Goal: Task Accomplishment & Management: Manage account settings

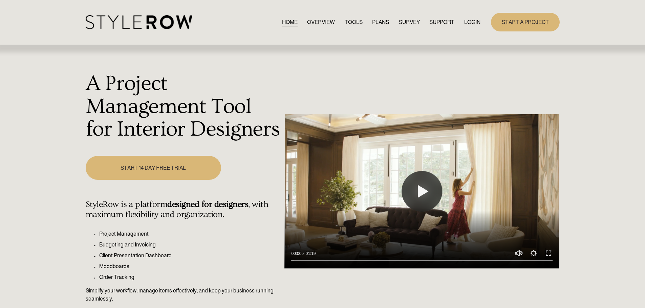
click at [467, 24] on link "LOGIN" at bounding box center [472, 22] width 16 height 9
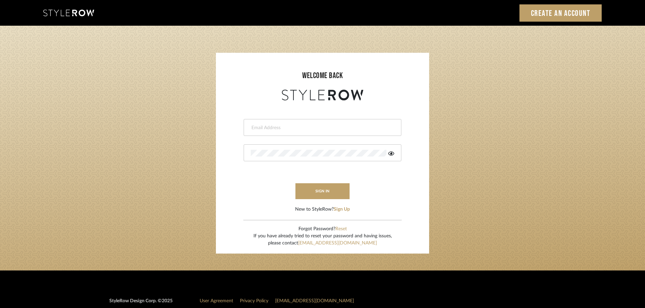
click at [262, 129] on input "email" at bounding box center [322, 128] width 142 height 7
type input "persimmon.design@outlook.com"
click at [316, 194] on button "sign in" at bounding box center [322, 191] width 54 height 16
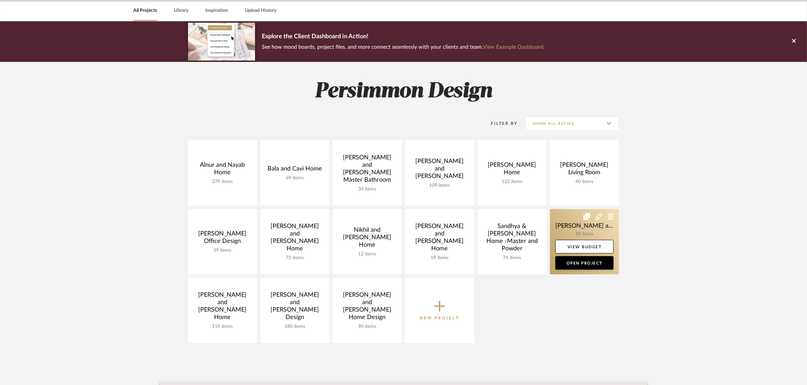
scroll to position [42, 0]
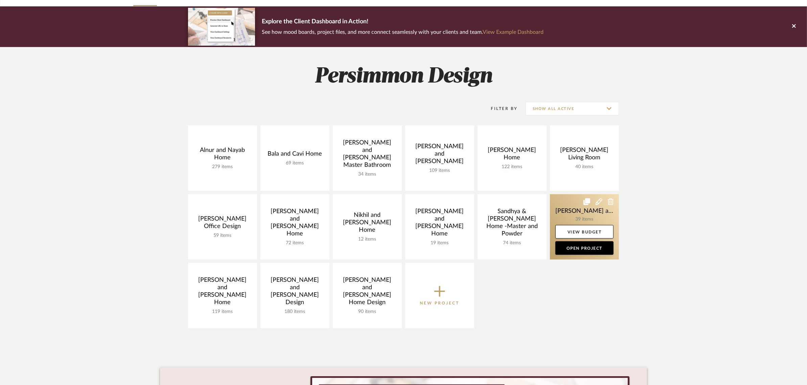
click at [572, 210] on link at bounding box center [584, 226] width 69 height 65
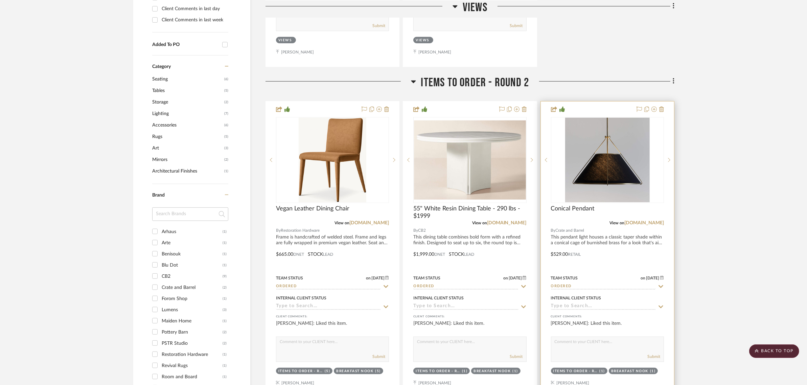
scroll to position [508, 0]
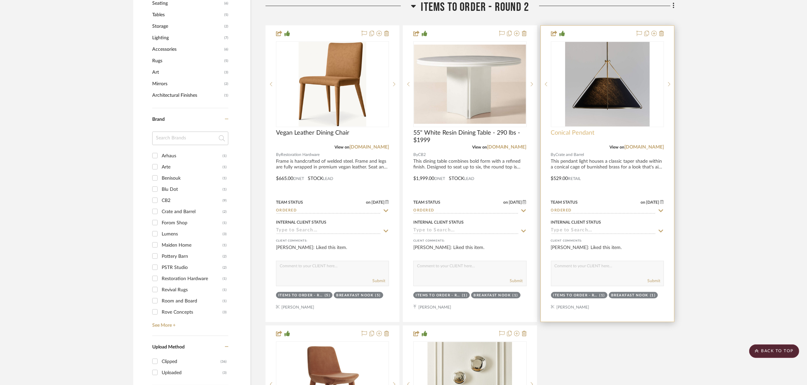
click at [562, 129] on span "Conical Pendant" at bounding box center [573, 132] width 44 height 7
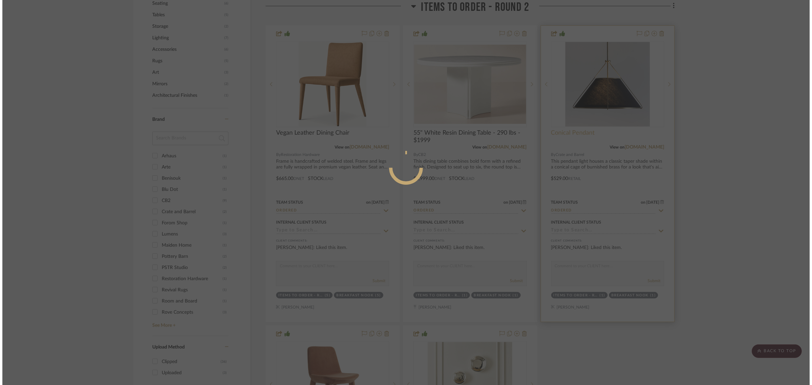
scroll to position [0, 0]
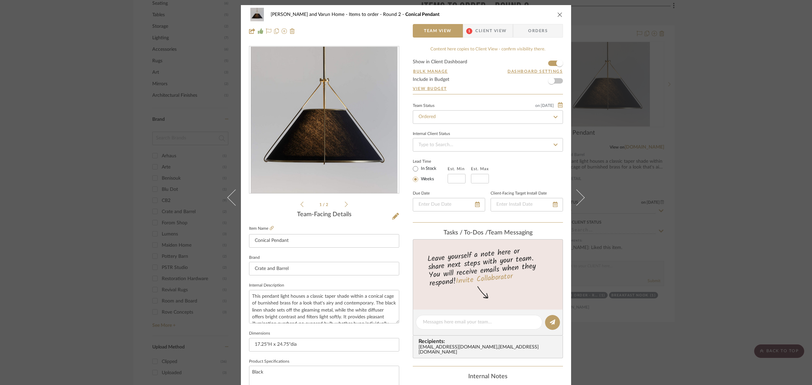
click at [559, 16] on icon "close" at bounding box center [559, 14] width 5 height 5
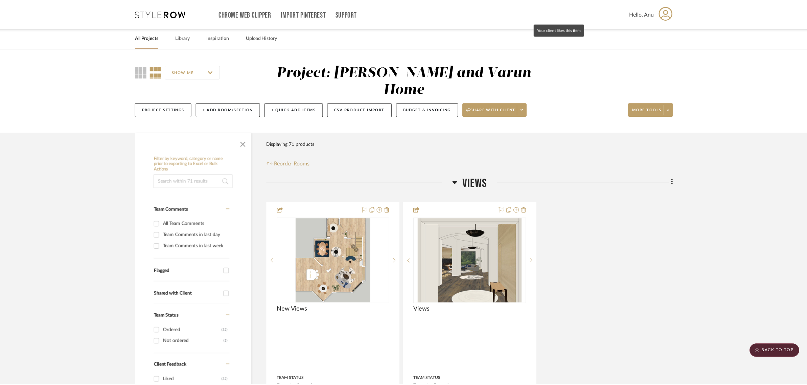
scroll to position [508, 0]
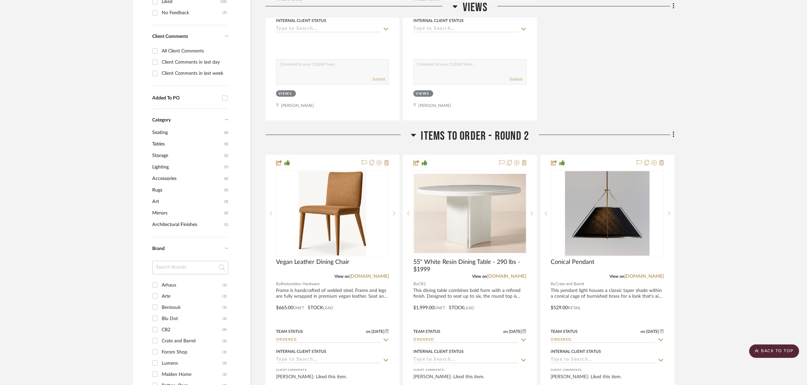
scroll to position [381, 0]
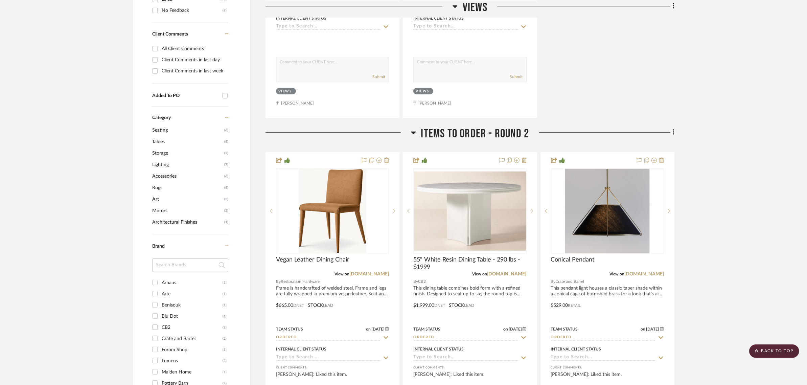
click at [157, 159] on span "Lighting" at bounding box center [187, 165] width 70 height 12
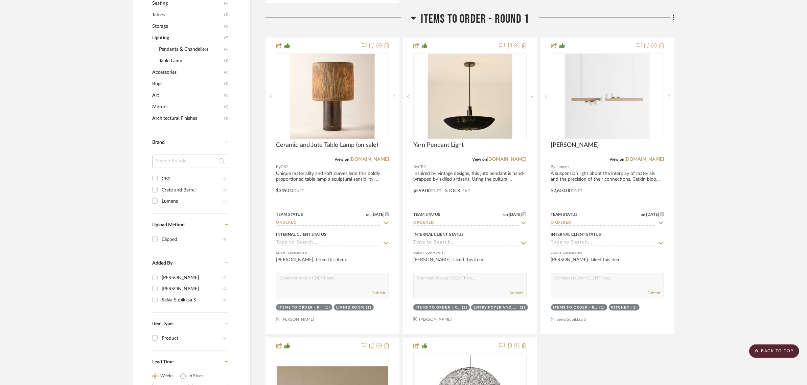
scroll to position [465, 0]
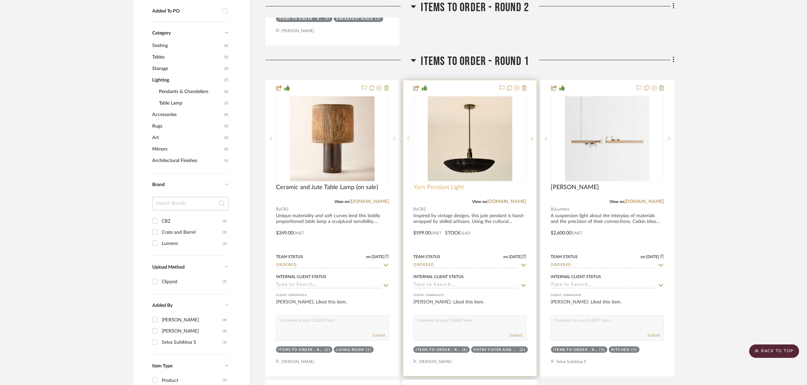
click at [417, 184] on span "Yarn Pendant Light" at bounding box center [438, 187] width 50 height 7
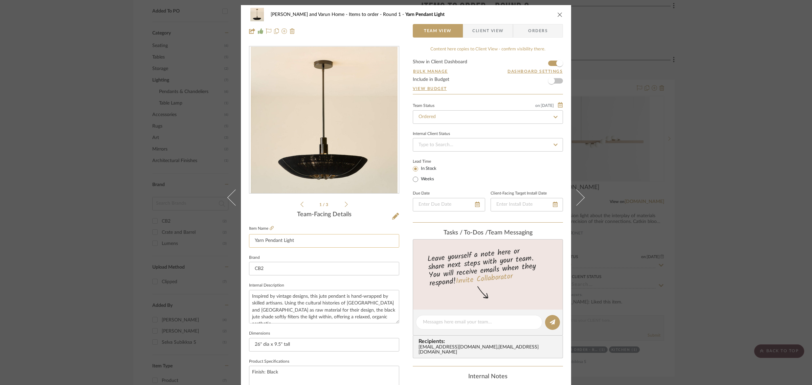
click at [251, 241] on input "Yarn Pendant Light" at bounding box center [324, 241] width 150 height 14
type input "LT1 - Yarn Pendant Light"
click at [273, 202] on div "1 / 3" at bounding box center [324, 127] width 150 height 162
click at [730, 205] on div "Shalini and Varun Home Items to order - Round 1 LT1 - Yarn Pendant Light Team V…" at bounding box center [406, 192] width 812 height 385
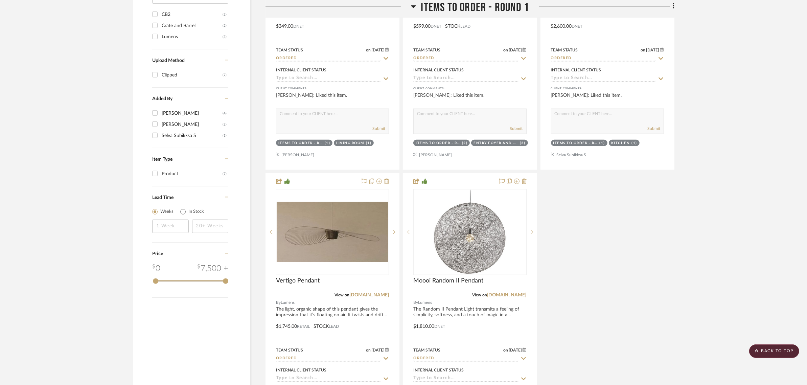
scroll to position [761, 0]
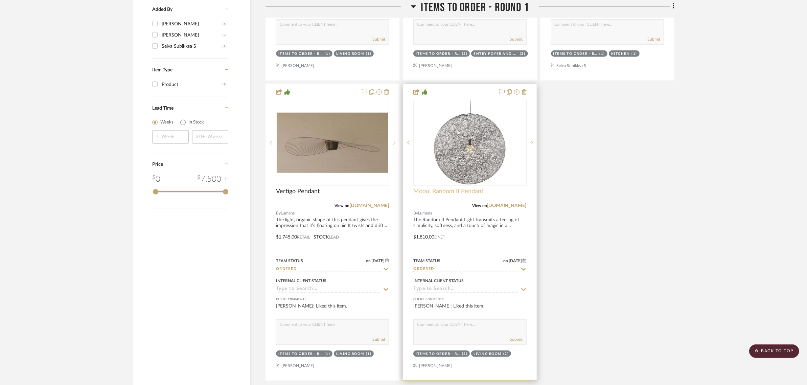
click at [426, 188] on span "Moooi Random II Pendant" at bounding box center [448, 191] width 70 height 7
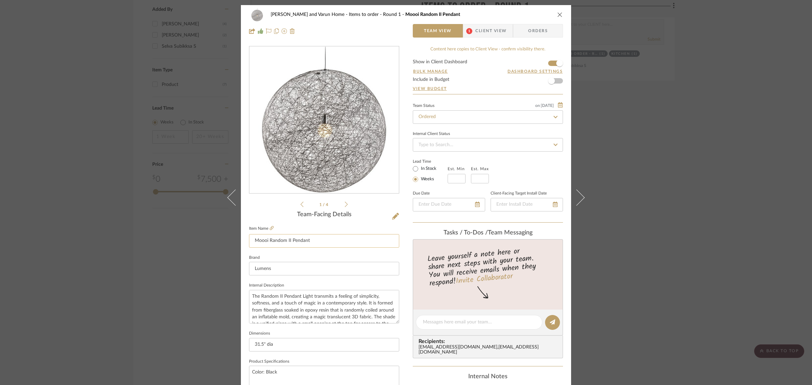
click at [249, 241] on input "Moooi Random II Pendant" at bounding box center [324, 241] width 150 height 14
type input "LT2 - Moooi Random II Pendant"
click at [265, 205] on div "1 / 4" at bounding box center [324, 127] width 150 height 162
click at [699, 231] on div "Shalini and Varun Home Items to order - Round 1 LT2 - Moooi Random II Pendant T…" at bounding box center [406, 192] width 812 height 385
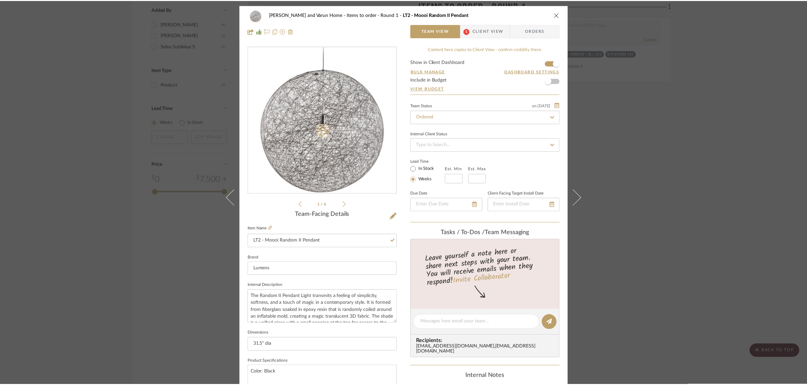
scroll to position [761, 0]
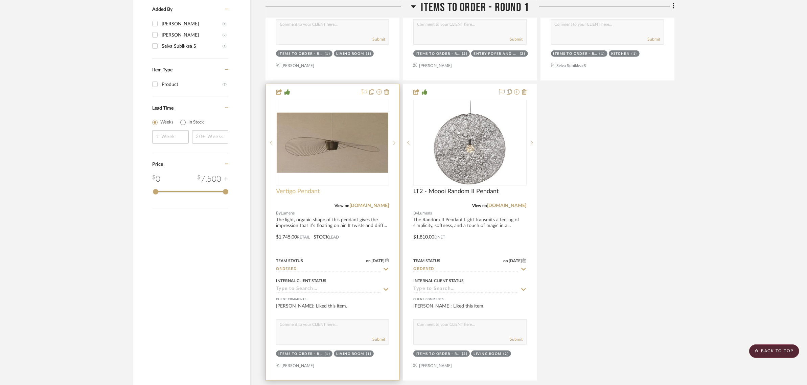
click at [300, 188] on span "Vertigo Pendant" at bounding box center [298, 191] width 44 height 7
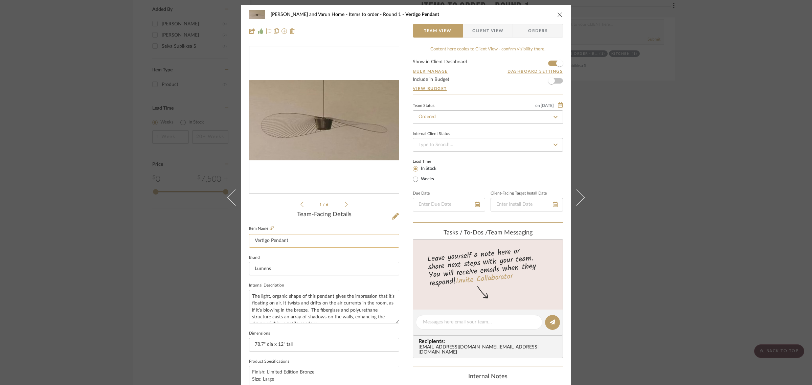
click at [250, 237] on input "Vertigo Pendant" at bounding box center [324, 241] width 150 height 14
type input "LT3 - Vertigo Pendant"
click at [258, 209] on div "1 / 6 Team-Facing Details Item Name LT3 - Vertigo Pendant Brand Lumens Internal…" at bounding box center [324, 324] width 150 height 557
click at [700, 215] on div "Shalini and Varun Home Items to order - Round 1 LT3 - Vertigo Pendant Team View…" at bounding box center [406, 192] width 812 height 385
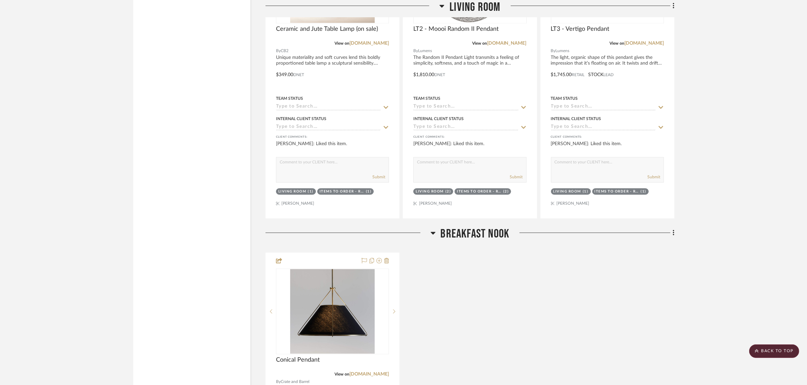
scroll to position [1734, 0]
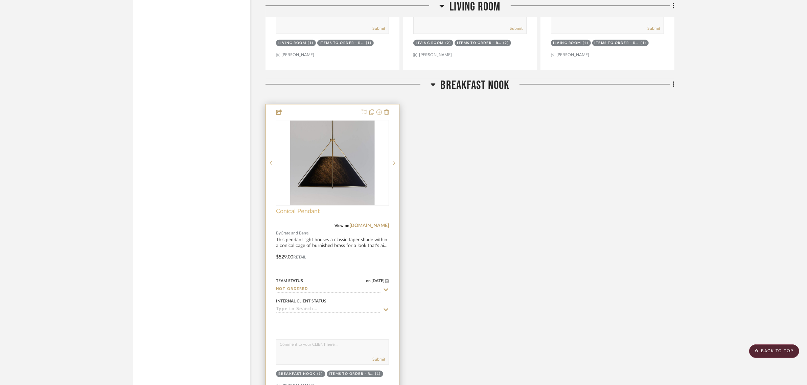
click at [299, 208] on span "Conical Pendant" at bounding box center [298, 211] width 44 height 7
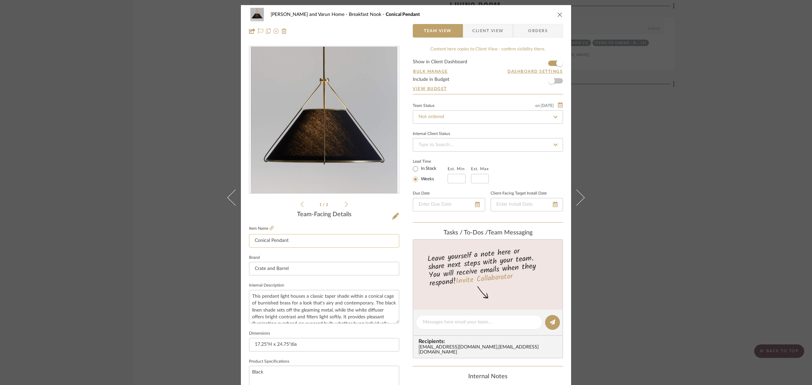
click at [249, 241] on input "Conical Pendant" at bounding box center [324, 241] width 150 height 14
type input "LT4 - Conical Pendant"
click at [264, 207] on div "1 / 2" at bounding box center [324, 127] width 150 height 162
click at [739, 214] on div "Shalini and Varun Home Breakfast Nook LT4 - Conical Pendant Team View Client Vi…" at bounding box center [406, 192] width 812 height 385
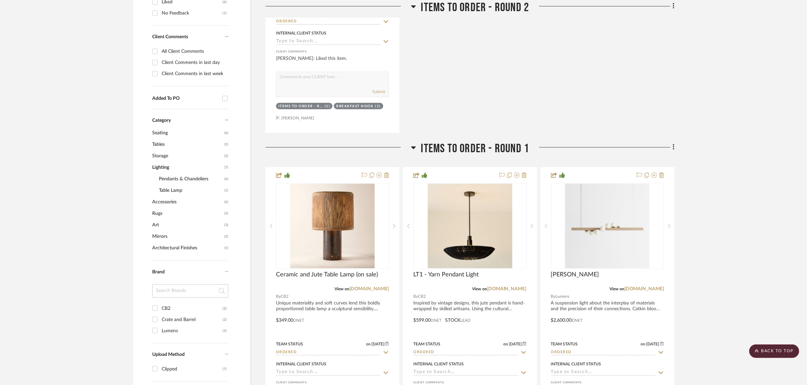
scroll to position [423, 0]
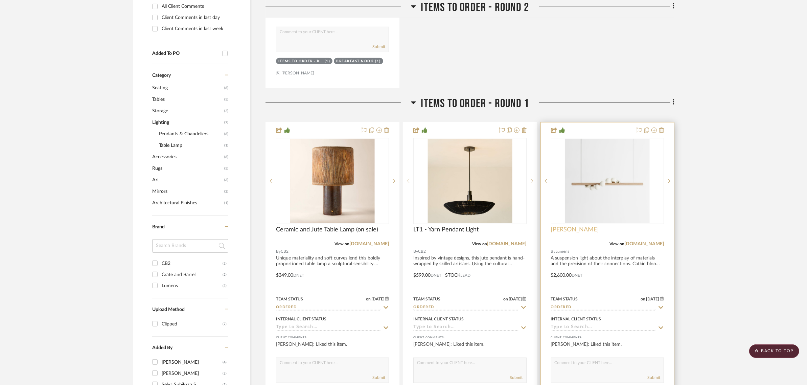
click at [554, 226] on span "Willow Chandelier" at bounding box center [575, 229] width 48 height 7
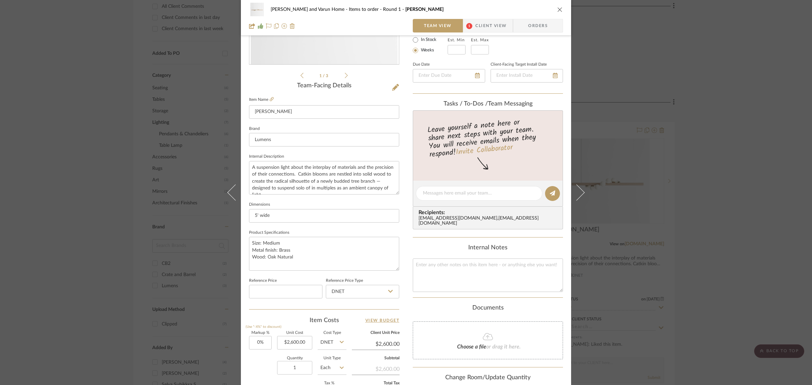
scroll to position [0, 0]
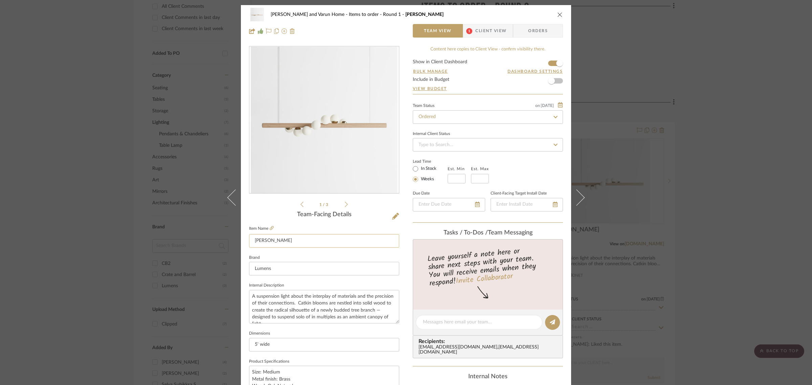
click at [250, 238] on input "Willow Chandelier" at bounding box center [324, 241] width 150 height 14
type input "LT5 - Willow Chandelier"
click at [262, 205] on div "1 / 3" at bounding box center [324, 127] width 150 height 162
click at [711, 209] on div "Shalini and Varun Home Items to order - Round 1 LT5 - Willow Chandelier Team Vi…" at bounding box center [406, 192] width 812 height 385
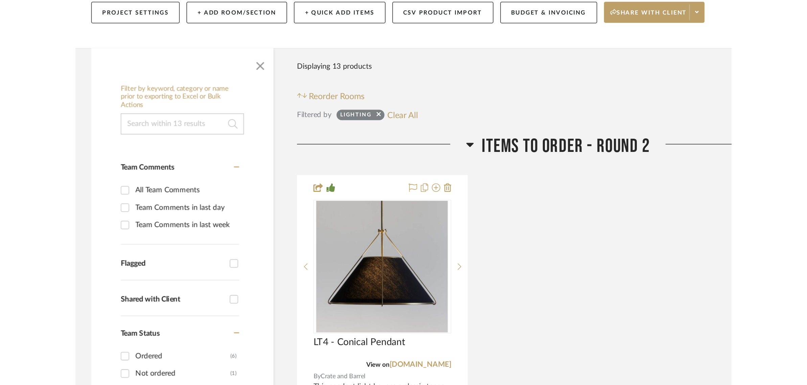
scroll to position [85, 0]
